Goal: Find specific page/section: Find specific page/section

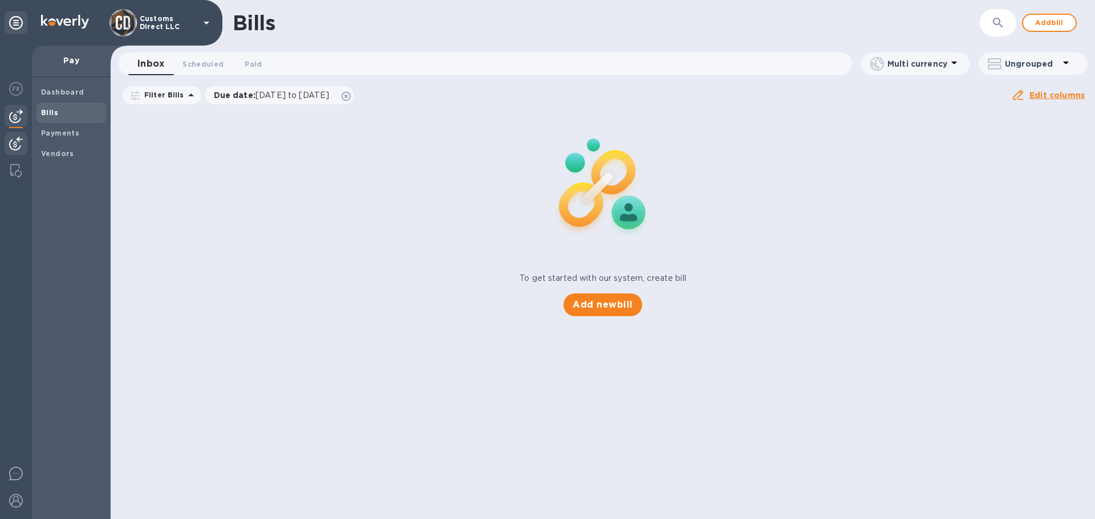
click at [6, 143] on div at bounding box center [16, 144] width 23 height 25
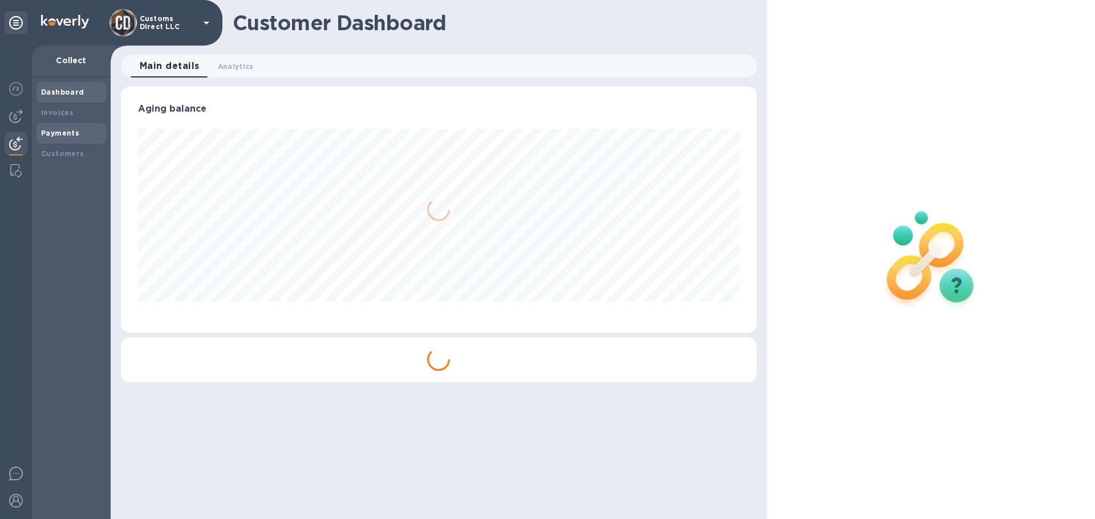
scroll to position [246, 635]
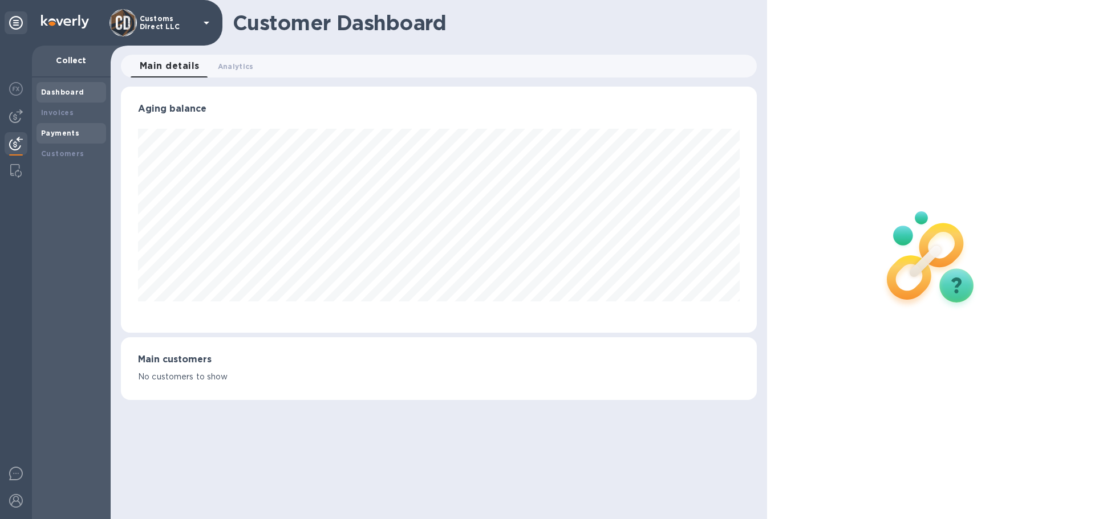
click at [59, 135] on b "Payments" at bounding box center [60, 133] width 38 height 9
